Goal: Task Accomplishment & Management: Manage account settings

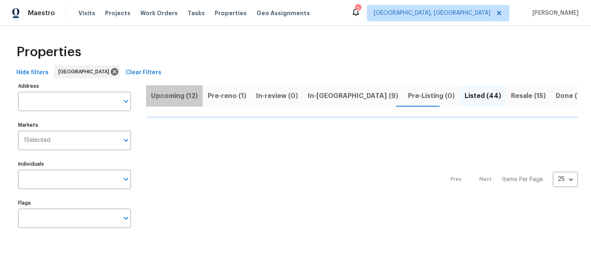
click at [179, 96] on span "Upcoming (12)" at bounding box center [174, 95] width 47 height 11
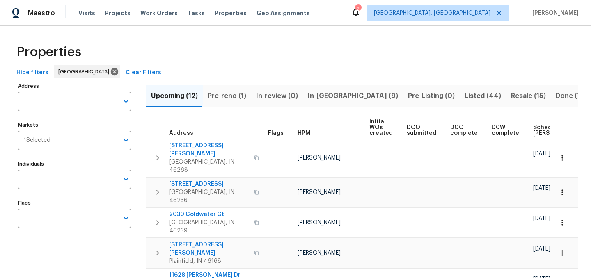
click at [230, 100] on span "Pre-reno (1)" at bounding box center [227, 95] width 39 height 11
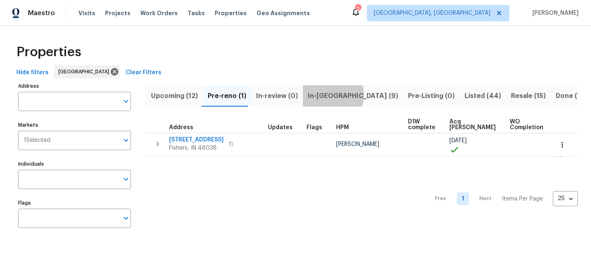
click at [327, 95] on span "In-reno (9)" at bounding box center [353, 95] width 90 height 11
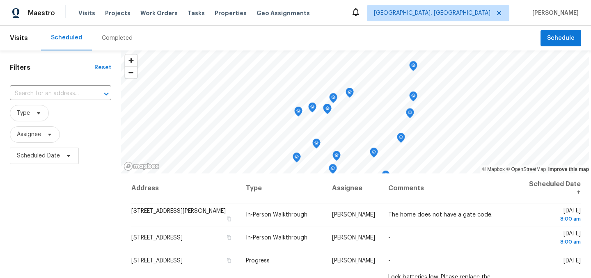
scroll to position [37, 0]
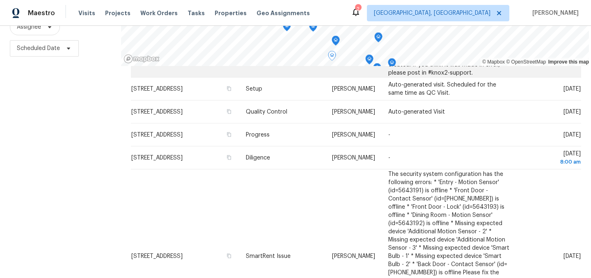
scroll to position [115, 0]
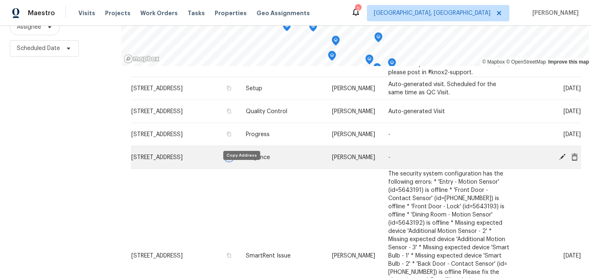
click at [231, 159] on icon "button" at bounding box center [229, 157] width 4 height 5
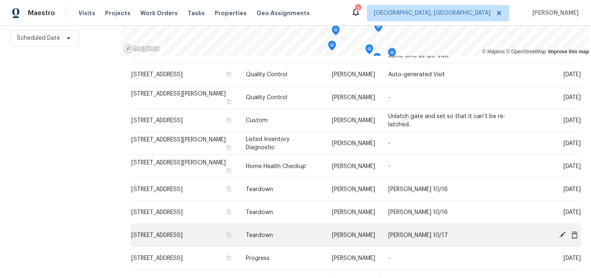
scroll to position [511, 0]
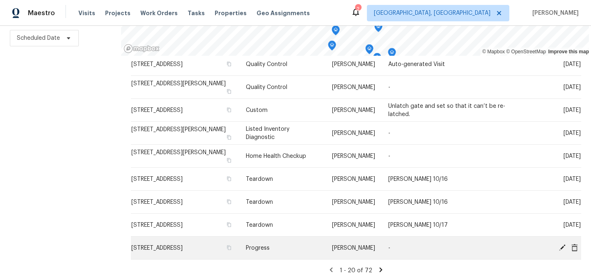
click at [561, 244] on icon at bounding box center [562, 247] width 7 height 7
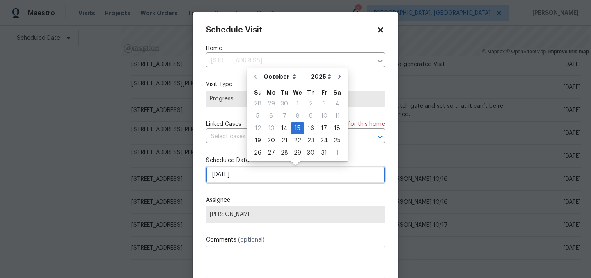
click at [248, 175] on input "10/15/2025" at bounding box center [295, 175] width 179 height 16
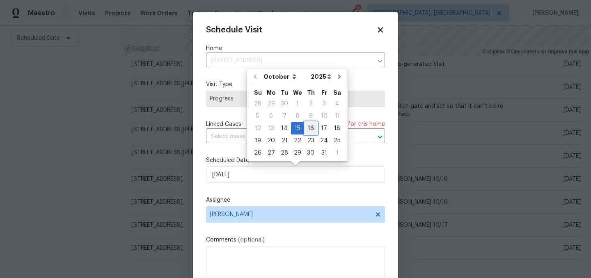
click at [307, 129] on div "16" at bounding box center [310, 128] width 13 height 11
type input "10/16/2025"
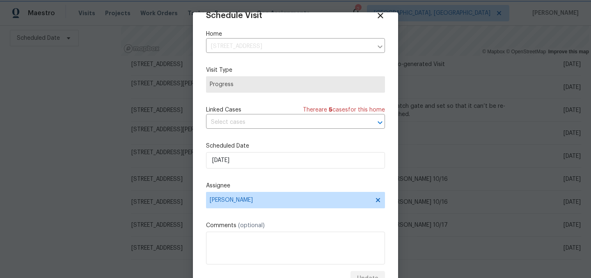
scroll to position [34, 0]
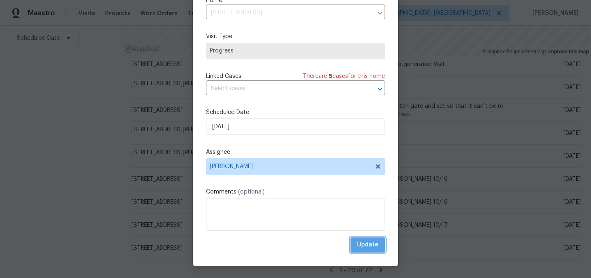
click at [366, 246] on span "Update" at bounding box center [367, 245] width 21 height 10
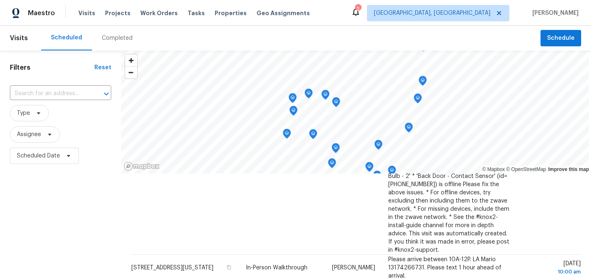
scroll to position [0, 0]
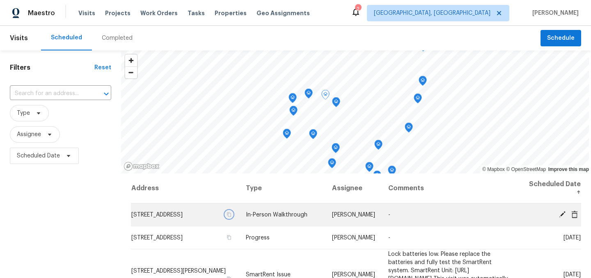
click at [231, 217] on icon "button" at bounding box center [229, 214] width 4 height 5
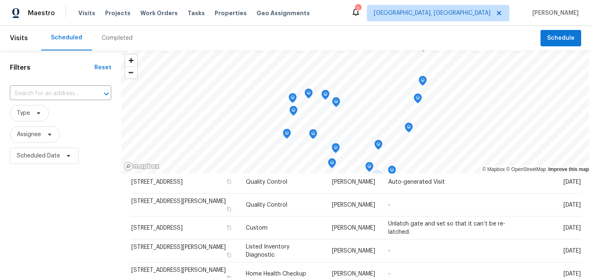
scroll to position [27, 0]
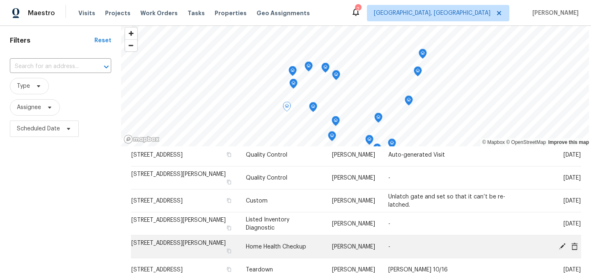
click at [563, 246] on icon at bounding box center [562, 246] width 7 height 7
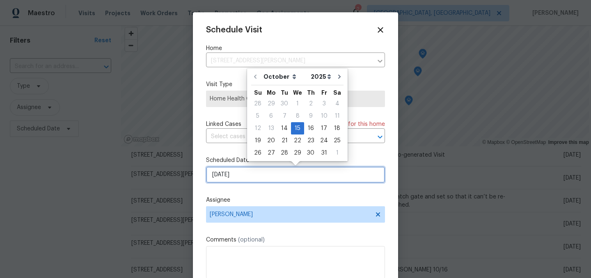
click at [253, 177] on input "10/15/2025" at bounding box center [295, 175] width 179 height 16
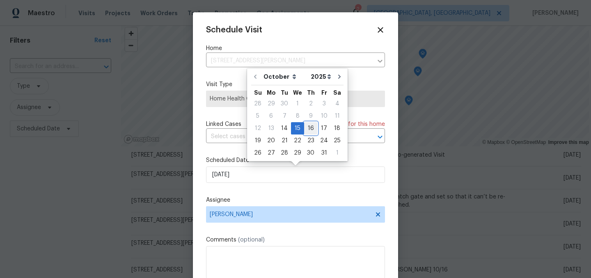
click at [307, 127] on div "16" at bounding box center [310, 128] width 13 height 11
type input "10/16/2025"
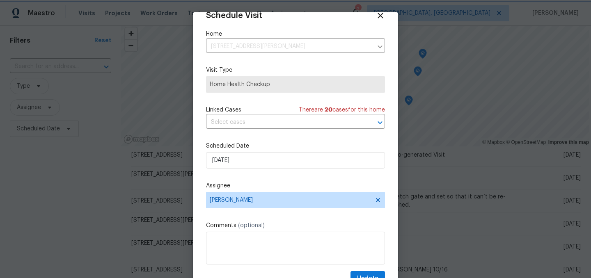
scroll to position [34, 0]
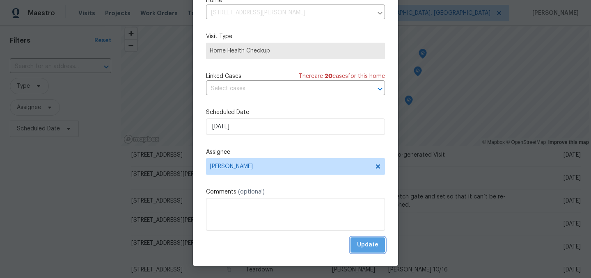
click at [368, 244] on span "Update" at bounding box center [367, 245] width 21 height 10
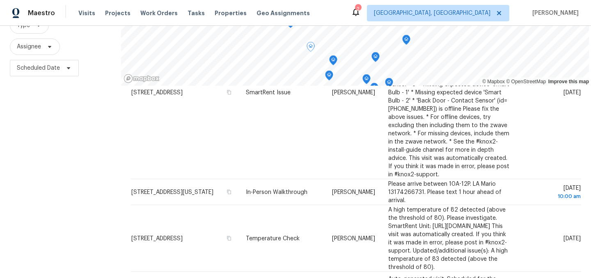
scroll to position [273, 0]
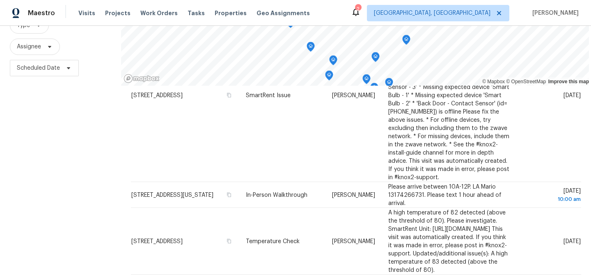
click at [186, 192] on span "[STREET_ADDRESS][US_STATE]" at bounding box center [172, 195] width 82 height 6
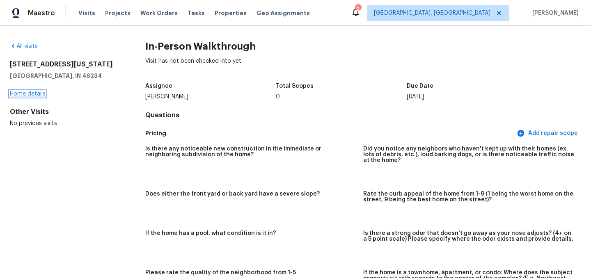
click at [23, 94] on link "Home details" at bounding box center [28, 94] width 36 height 6
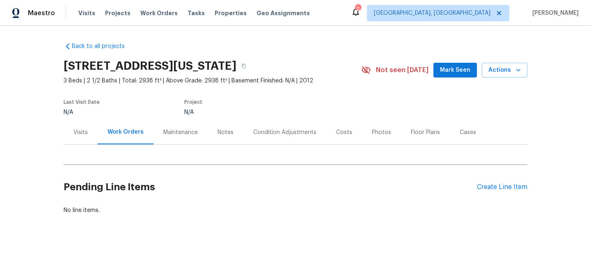
click at [28, 163] on div "Back to all projects 10553 Virginia Ave, Indianapolis, IN 46234 3 Beds | 2 1/2 …" at bounding box center [295, 148] width 591 height 245
click at [246, 64] on icon "button" at bounding box center [243, 66] width 5 height 5
click at [82, 13] on span "Visits" at bounding box center [86, 13] width 17 height 8
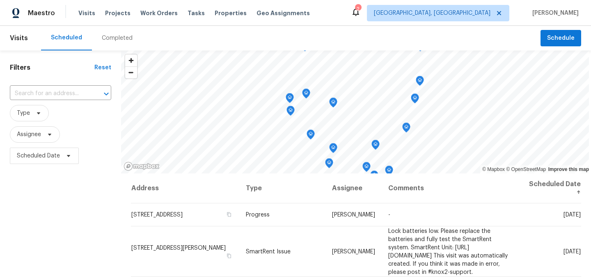
click at [105, 38] on div "Completed" at bounding box center [117, 38] width 31 height 8
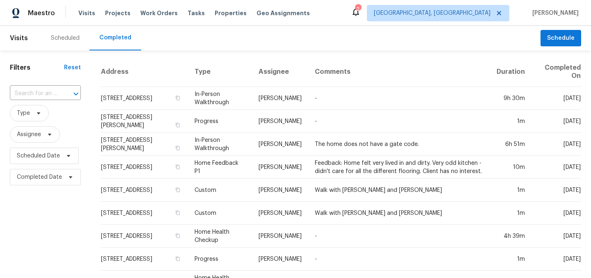
click at [63, 42] on div "Scheduled" at bounding box center [65, 38] width 48 height 25
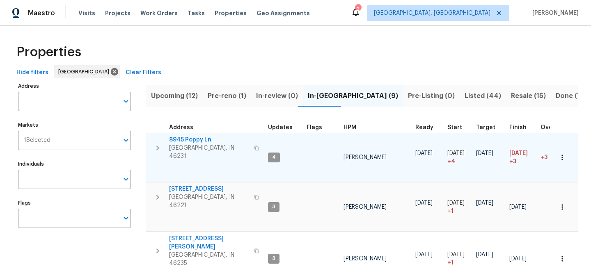
click at [562, 154] on icon "button" at bounding box center [562, 158] width 8 height 8
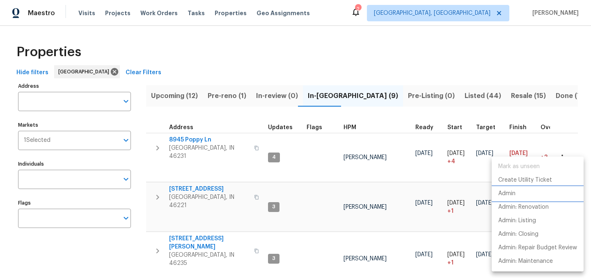
click at [513, 195] on p "Admin" at bounding box center [506, 194] width 17 height 9
click at [355, 75] on div at bounding box center [295, 139] width 591 height 278
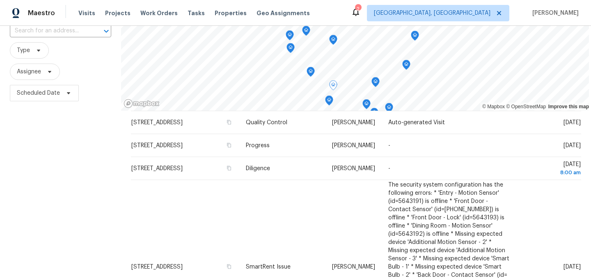
scroll to position [120, 0]
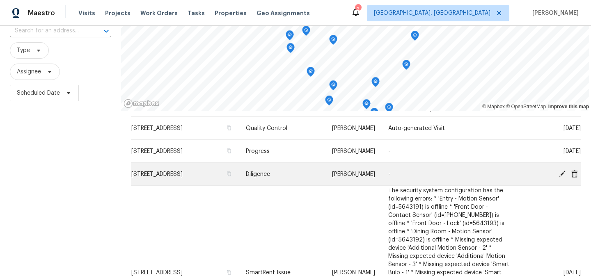
click at [170, 177] on span "[STREET_ADDRESS]" at bounding box center [156, 175] width 51 height 6
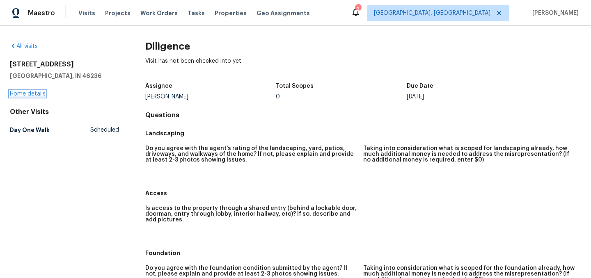
click at [30, 94] on link "Home details" at bounding box center [28, 94] width 36 height 6
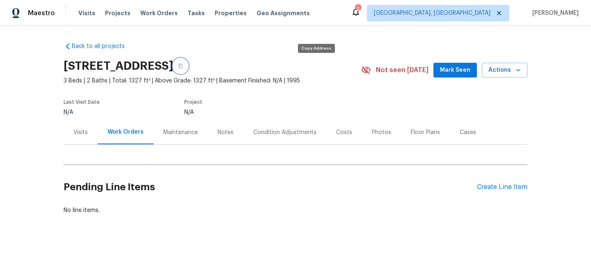
click at [183, 66] on icon "button" at bounding box center [180, 66] width 5 height 5
click at [78, 133] on div "Visits" at bounding box center [81, 133] width 14 height 8
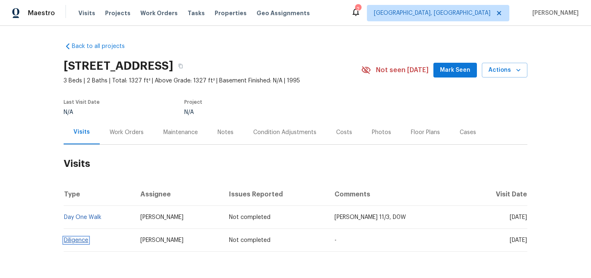
click at [76, 241] on link "Diligence" at bounding box center [76, 241] width 24 height 6
